Goal: Find specific page/section: Find specific page/section

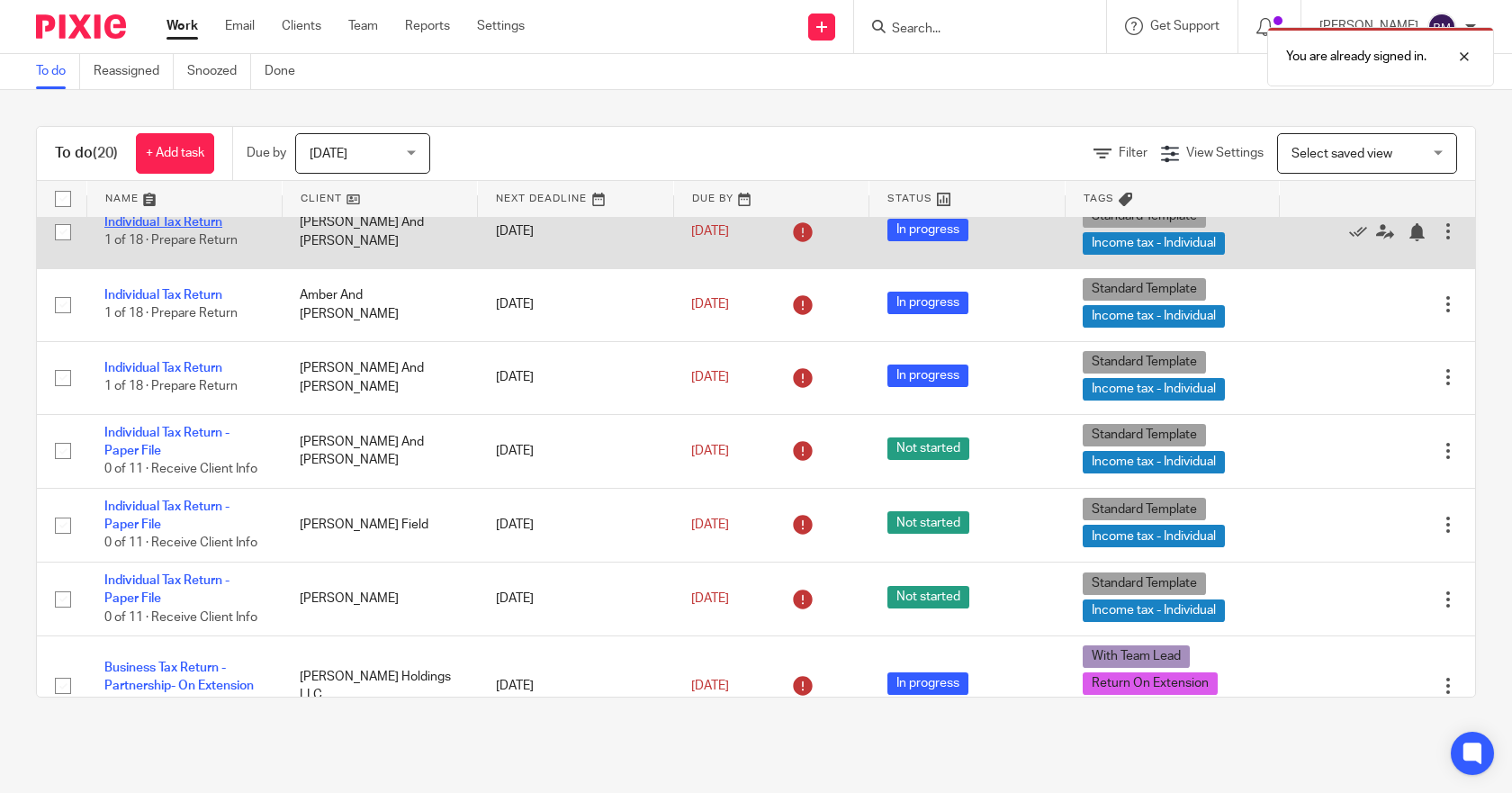
scroll to position [360, 0]
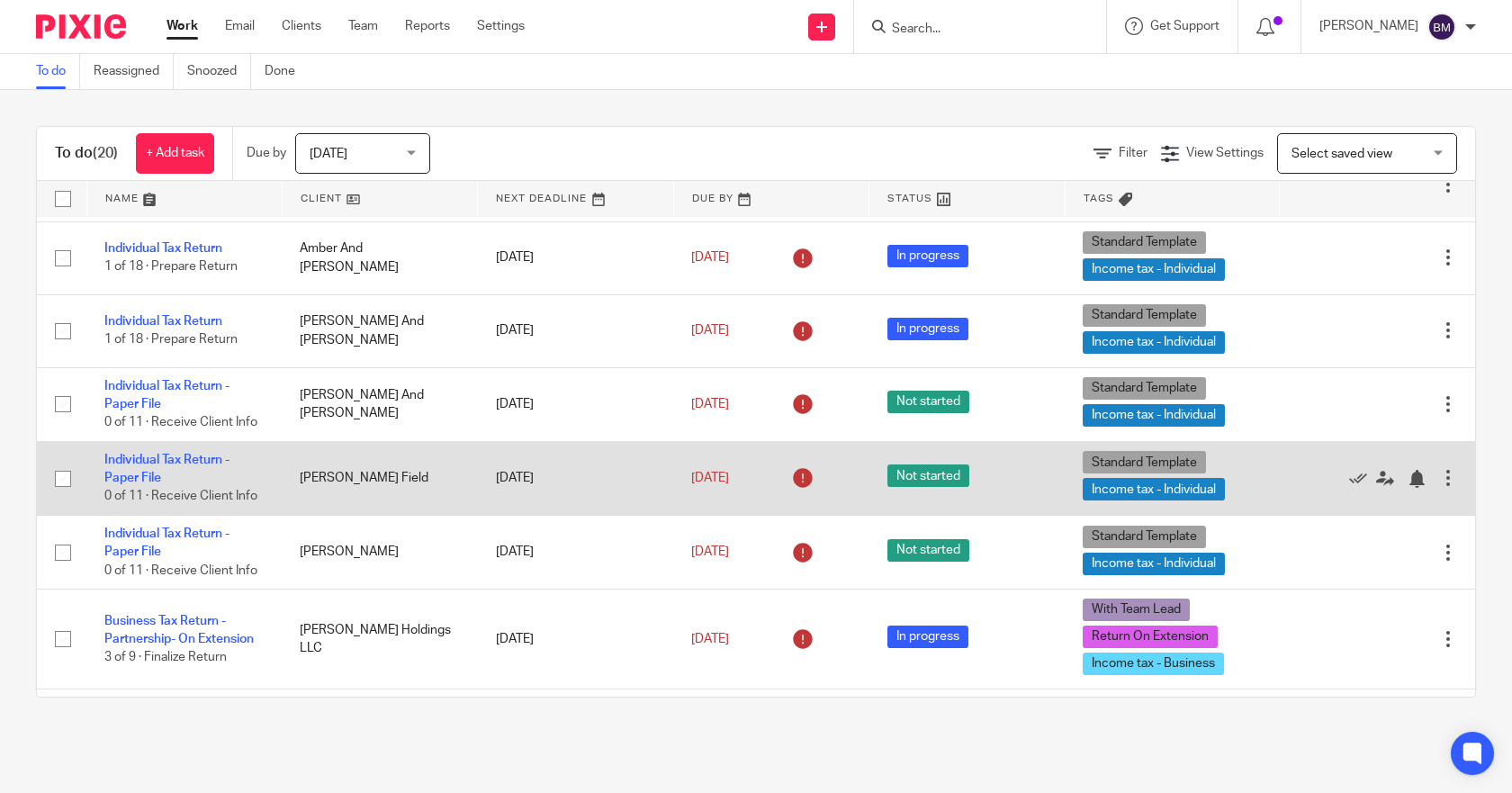
click at [363, 475] on td "[PERSON_NAME] Field" at bounding box center [379, 477] width 196 height 74
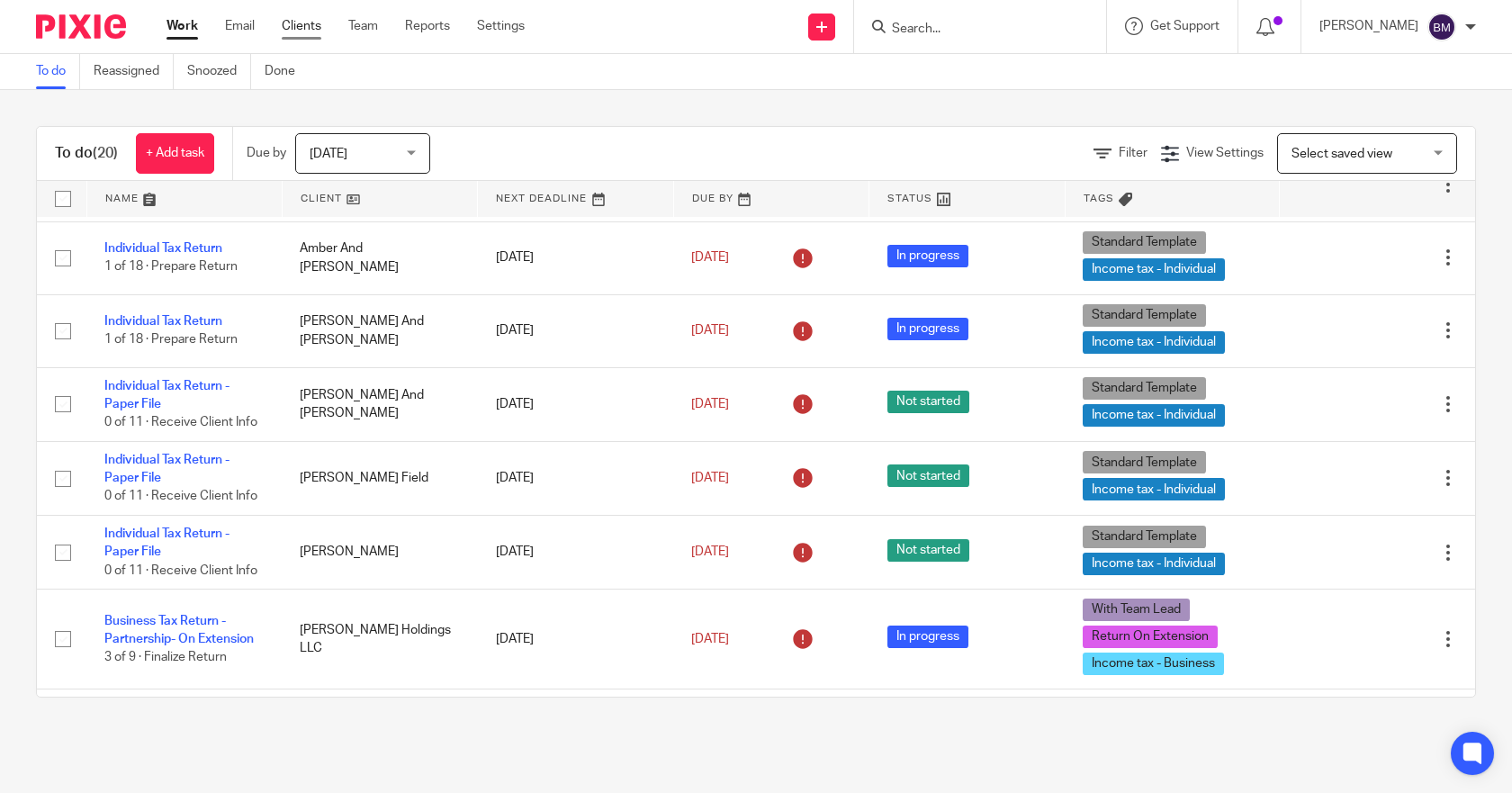
click at [289, 26] on link "Clients" at bounding box center [302, 26] width 40 height 18
click at [993, 31] on input "Search" at bounding box center [970, 29] width 162 height 16
type input "f"
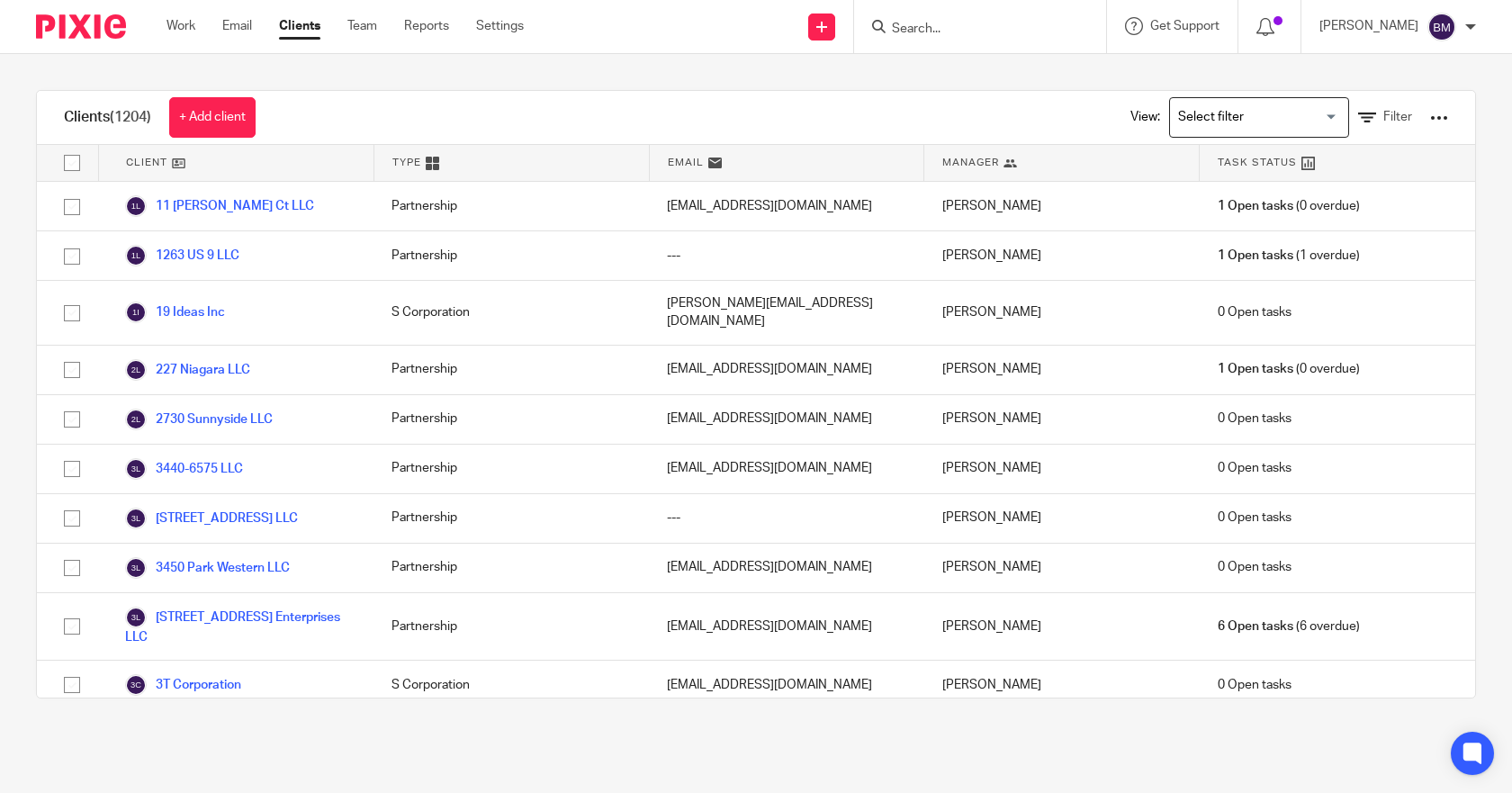
click at [993, 31] on input "Search" at bounding box center [970, 29] width 162 height 16
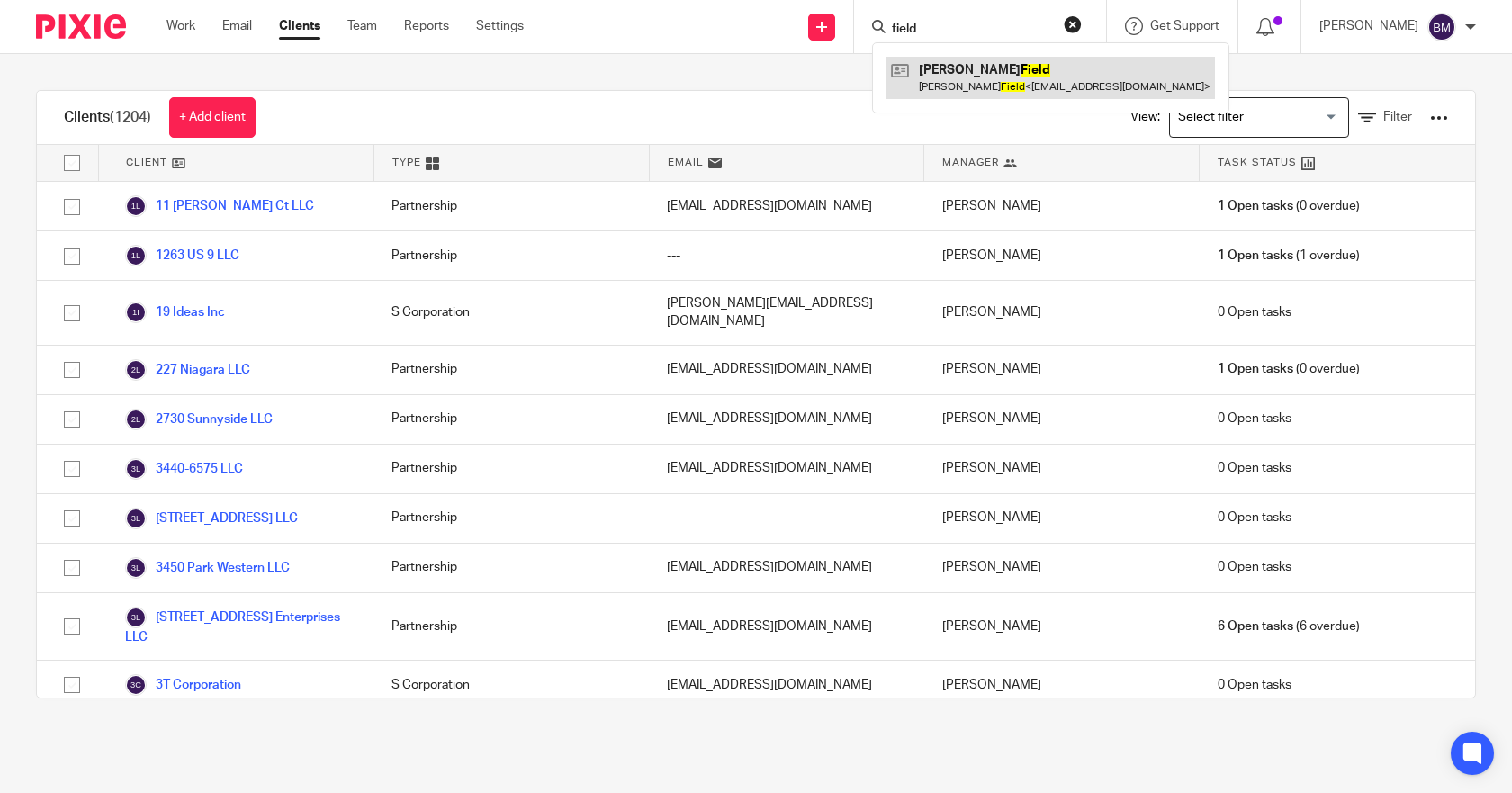
type input "field"
click at [1009, 66] on link at bounding box center [1051, 78] width 328 height 42
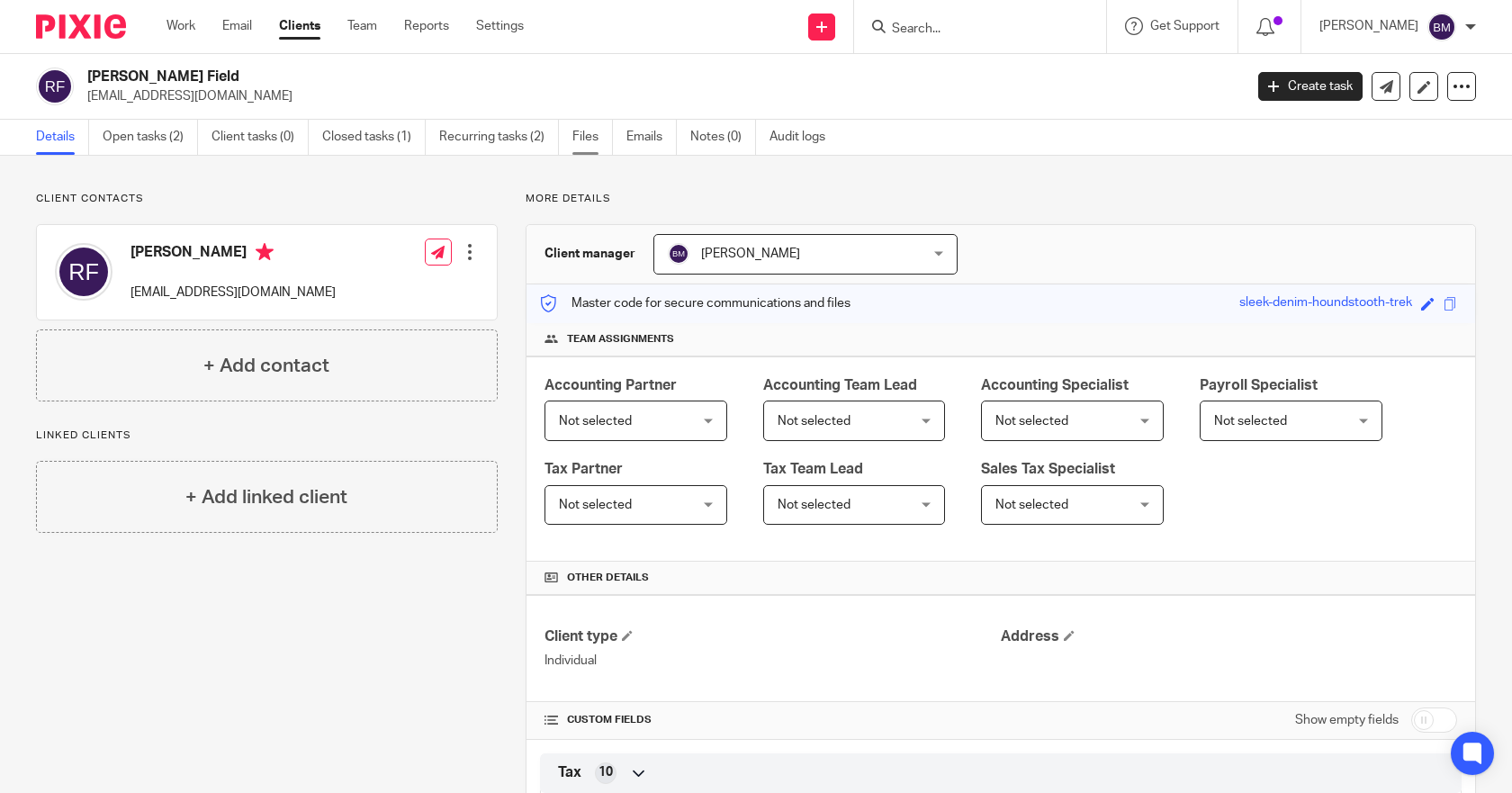
click at [575, 137] on link "Files" at bounding box center [592, 137] width 41 height 35
